Goal: Information Seeking & Learning: Learn about a topic

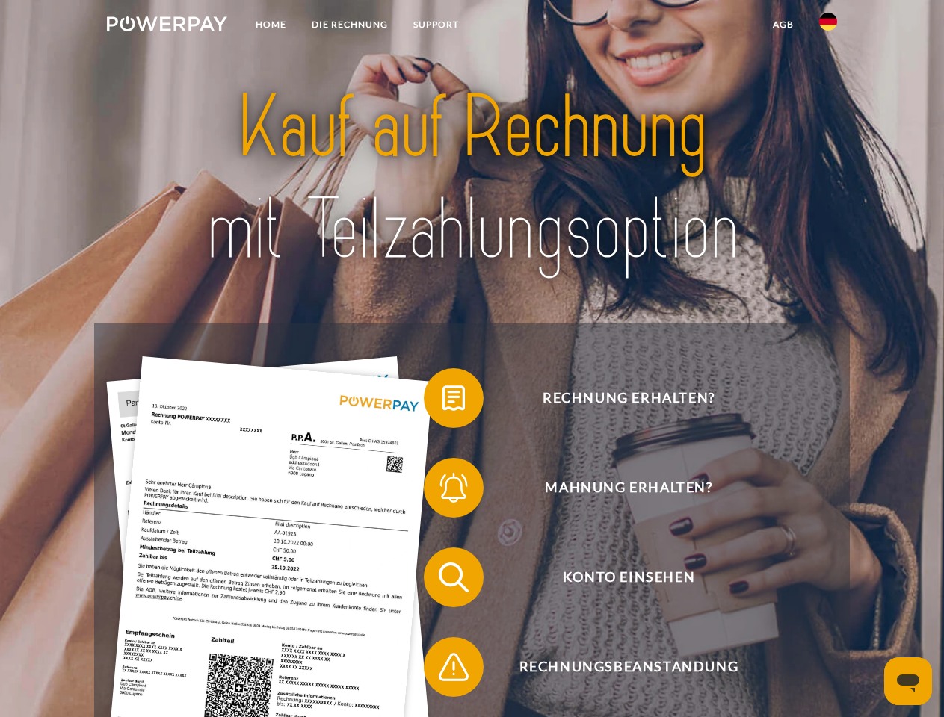
click at [167, 26] on img at bounding box center [167, 23] width 120 height 15
click at [828, 26] on img at bounding box center [828, 22] width 18 height 18
click at [782, 25] on link "agb" at bounding box center [783, 24] width 46 height 27
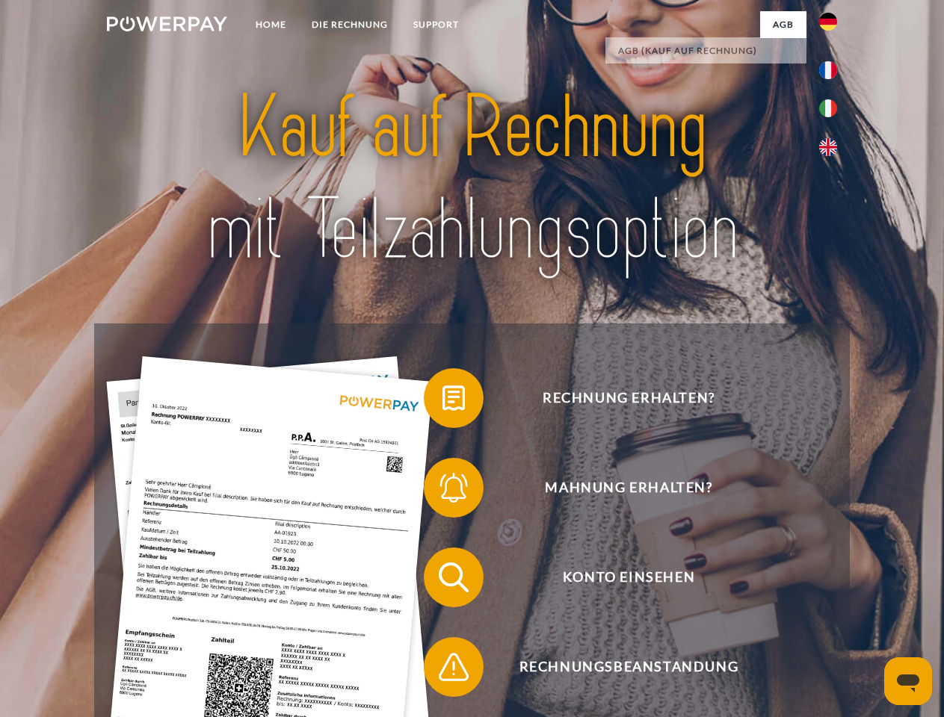
click at [442, 401] on span at bounding box center [431, 398] width 75 height 75
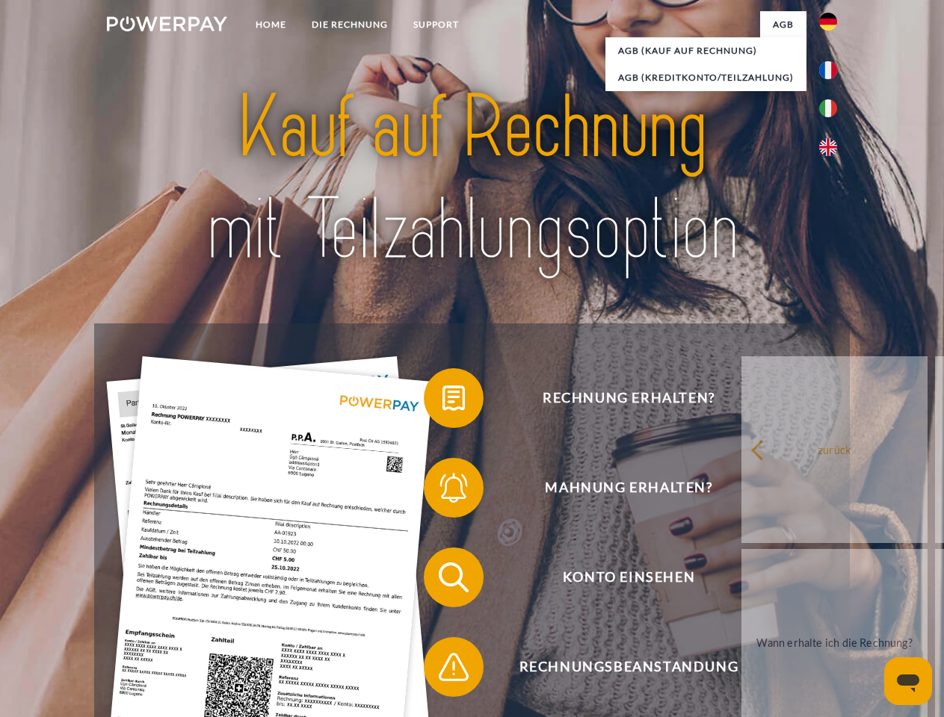
click at [442, 491] on span at bounding box center [431, 488] width 75 height 75
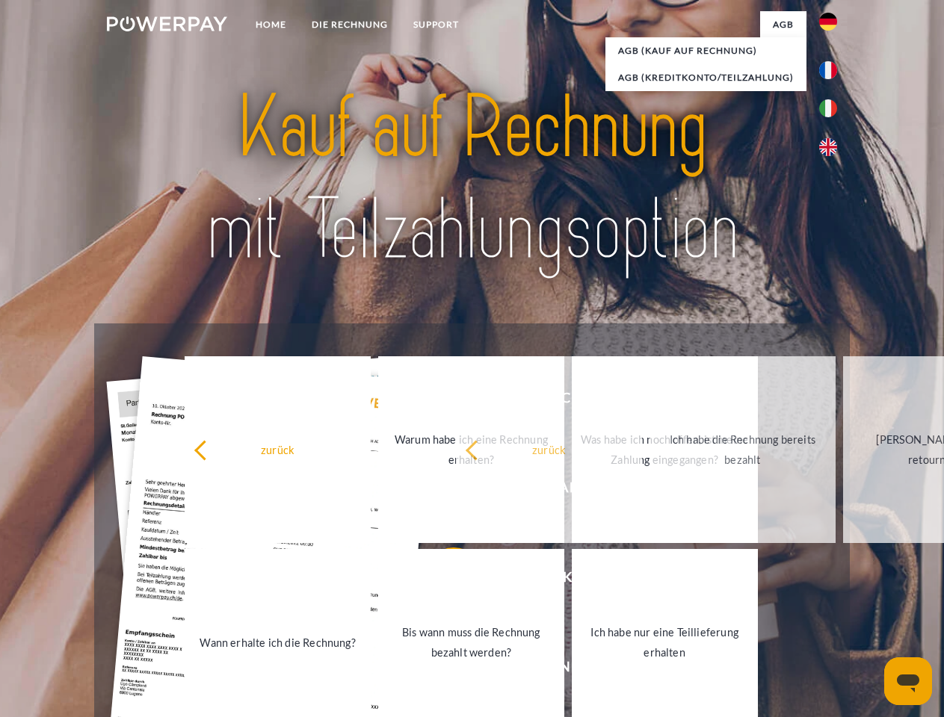
click at [442, 581] on link "Bis wann muss die Rechnung bezahlt werden?" at bounding box center [471, 642] width 186 height 187
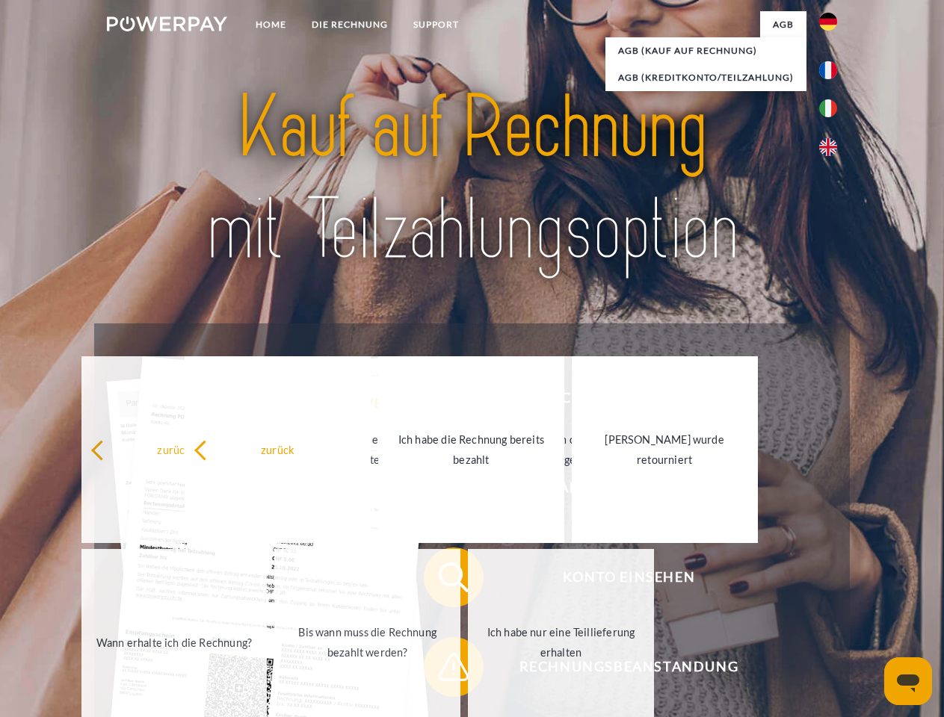
click at [442, 670] on span at bounding box center [431, 667] width 75 height 75
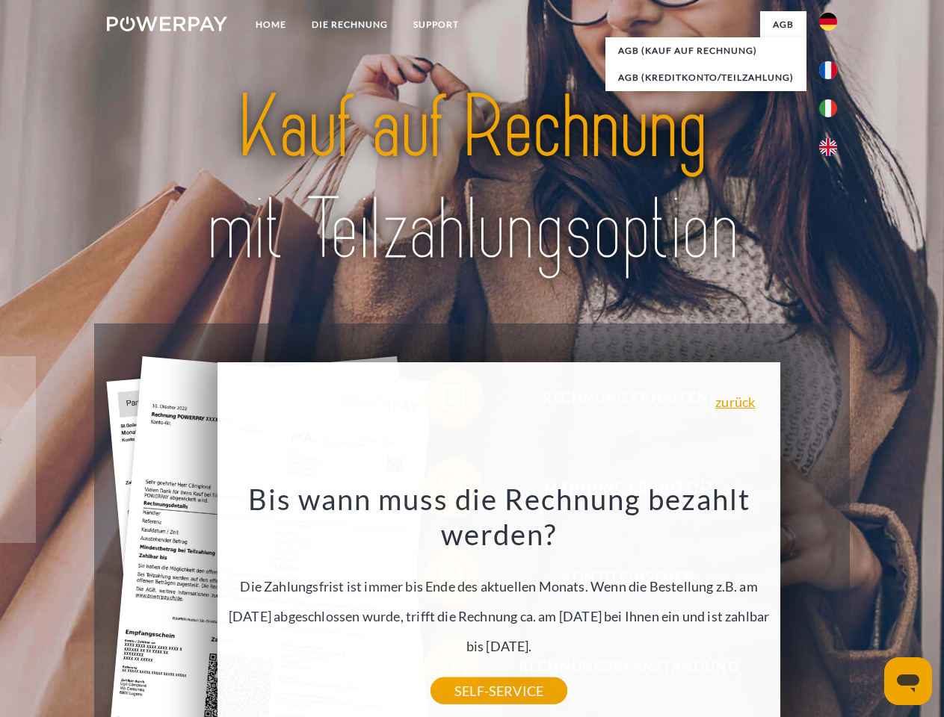
click at [908, 681] on icon "Messaging-Fenster öffnen" at bounding box center [908, 684] width 22 height 18
